Goal: Complete application form: Complete application form

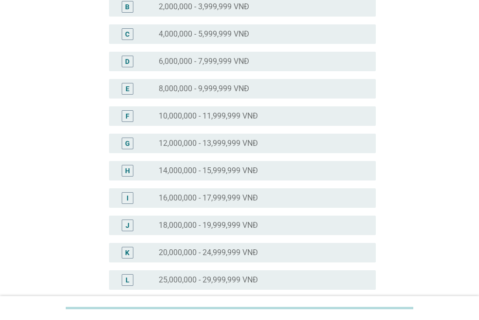
scroll to position [136, 0]
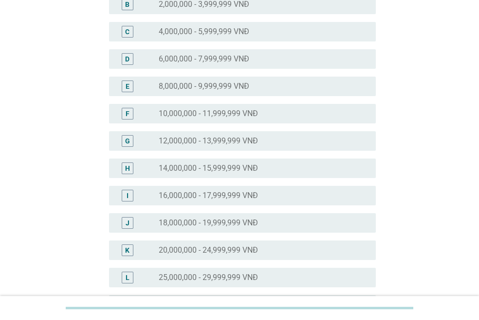
click at [201, 226] on label "18,000,000 - 19,999,999 VNĐ" at bounding box center [208, 223] width 99 height 10
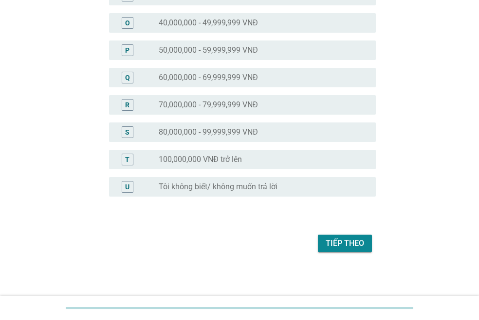
scroll to position [474, 0]
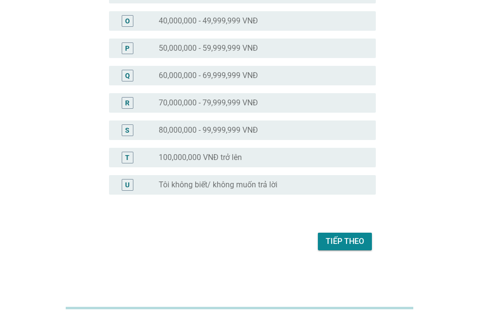
click at [362, 234] on button "Tiếp theo" at bounding box center [345, 241] width 54 height 18
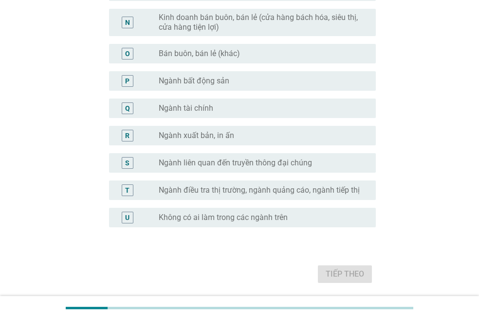
scroll to position [507, 0]
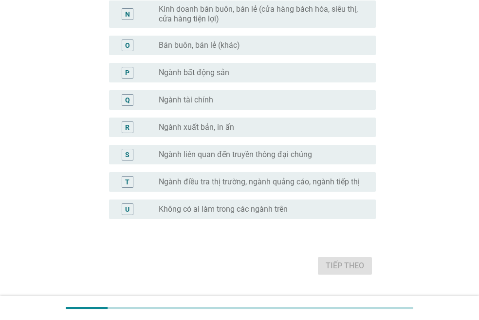
click at [283, 211] on label "Không có ai làm trong các ngành trên" at bounding box center [223, 209] width 129 height 10
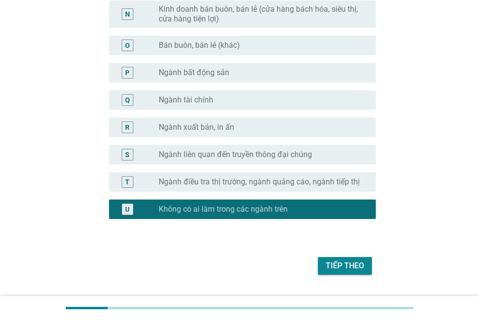
click at [350, 268] on div "Tiếp theo" at bounding box center [345, 266] width 38 height 12
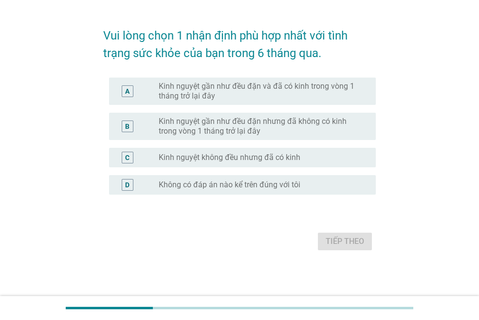
scroll to position [0, 0]
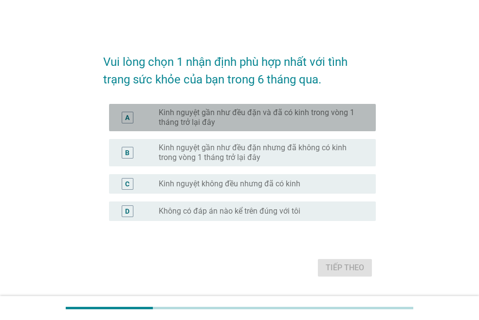
click at [298, 118] on label "Kinh nguyệt gần như đều đặn và đã có kinh trong vòng 1 tháng trở lại đây" at bounding box center [260, 117] width 202 height 19
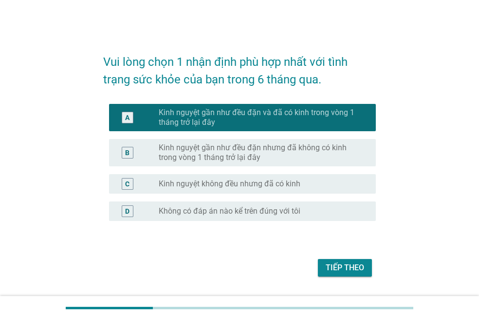
click at [342, 263] on div "Tiếp theo" at bounding box center [345, 268] width 38 height 12
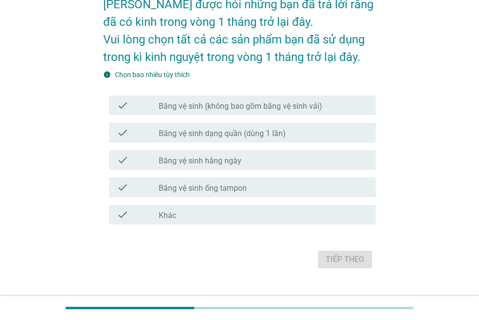
scroll to position [58, 0]
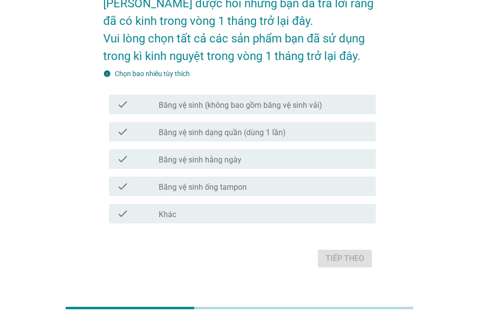
click at [249, 92] on div "check check_box_outline_blank Băng vệ sinh (không bao gồm băng vệ sinh vải)" at bounding box center [239, 104] width 273 height 27
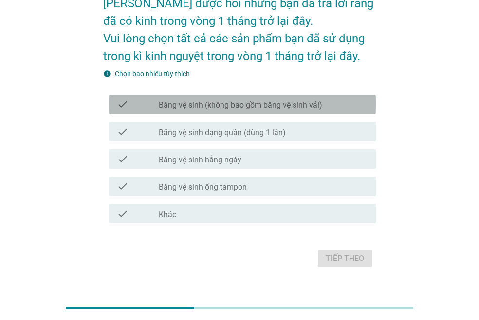
click at [250, 98] on div "check_box_outline_blank Băng vệ sinh (không bao gồm băng vệ sinh vải)" at bounding box center [263, 104] width 209 height 12
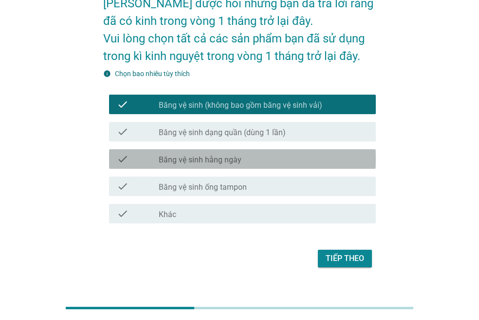
click at [231, 156] on label "Băng vệ sinh hằng ngày" at bounding box center [200, 160] width 83 height 10
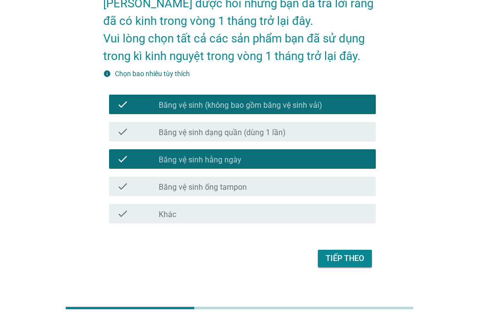
click at [343, 254] on div "Tiếp theo" at bounding box center [345, 258] width 38 height 12
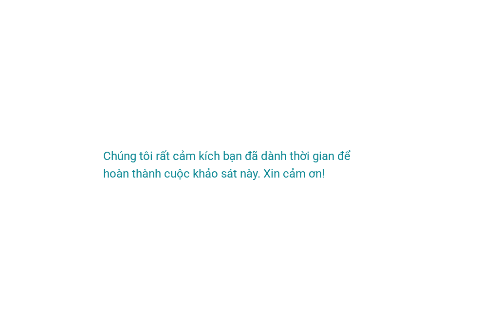
scroll to position [0, 0]
